Goal: Task Accomplishment & Management: Manage account settings

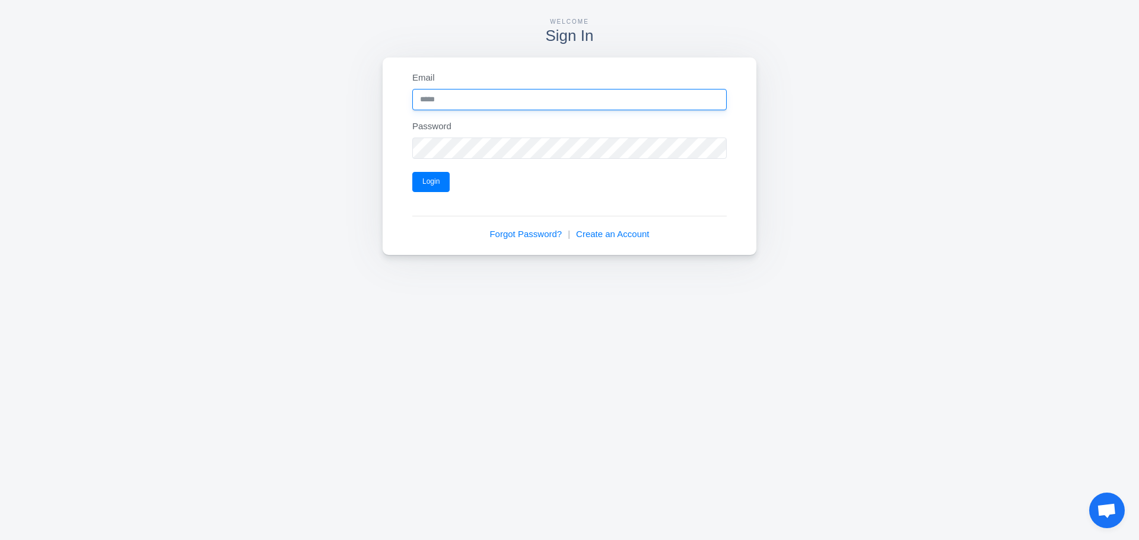
click at [469, 101] on input "Email" at bounding box center [569, 99] width 314 height 21
type input "**********"
click at [428, 184] on button "Login" at bounding box center [430, 182] width 37 height 20
